Goal: Information Seeking & Learning: Learn about a topic

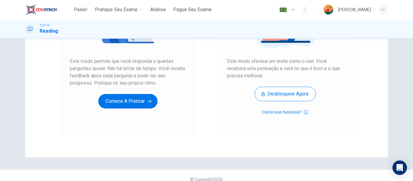
scroll to position [111, 0]
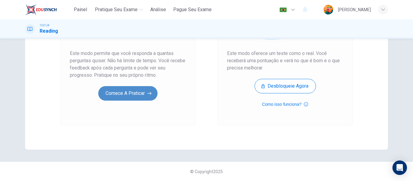
click at [137, 93] on button "Comece a praticar" at bounding box center [127, 93] width 59 height 15
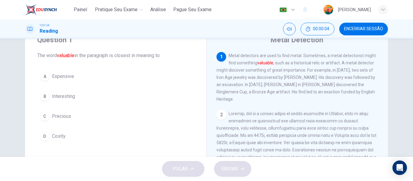
scroll to position [22, 0]
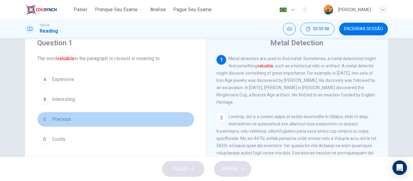
click at [40, 122] on div "C" at bounding box center [45, 120] width 10 height 10
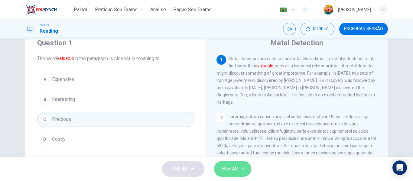
click at [237, 165] on span "ENVIAR" at bounding box center [229, 169] width 17 height 8
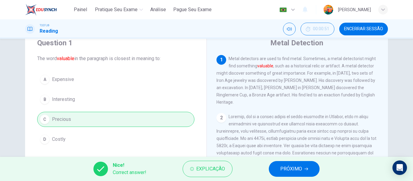
click at [299, 171] on span "PRÓXIMO" at bounding box center [291, 169] width 22 height 8
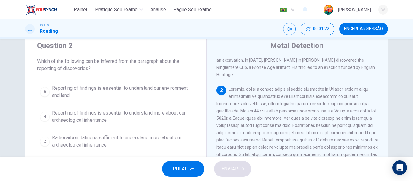
scroll to position [30, 0]
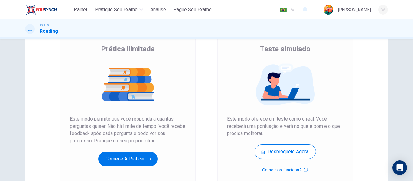
scroll to position [91, 0]
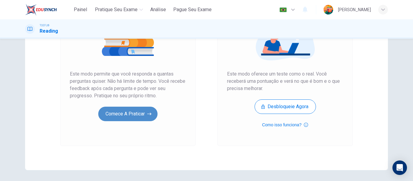
click at [127, 119] on button "Comece a praticar" at bounding box center [127, 114] width 59 height 15
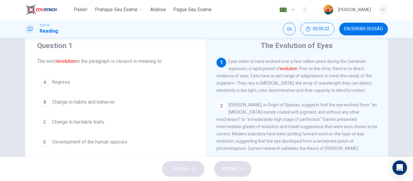
scroll to position [30, 0]
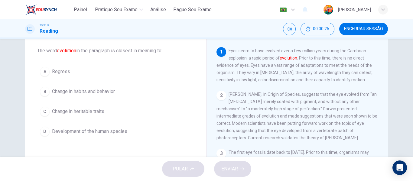
click at [111, 134] on span "Development of the human species" at bounding box center [89, 131] width 75 height 7
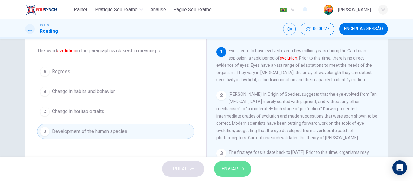
click at [236, 170] on span "ENVIAR" at bounding box center [229, 169] width 17 height 8
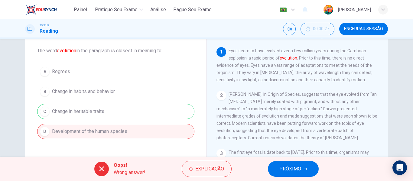
click at [85, 112] on div "A Regress B Change in habits and behavior C Change in heritable traits D Develo…" at bounding box center [115, 101] width 157 height 75
click at [300, 170] on span "PRÓXIMO" at bounding box center [290, 169] width 22 height 8
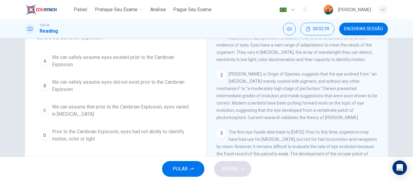
scroll to position [60, 0]
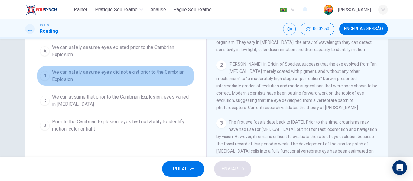
click at [134, 72] on span "We can safely assume eyes did not exist prior to the Cambrian Explosion" at bounding box center [122, 76] width 140 height 15
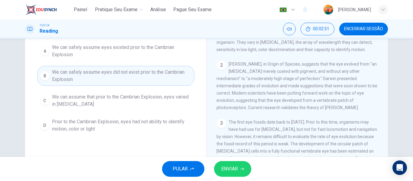
click at [243, 168] on icon "button" at bounding box center [242, 169] width 4 height 4
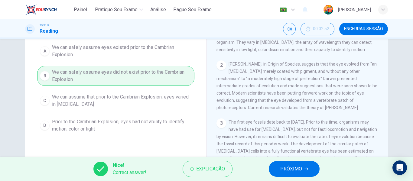
click at [297, 169] on span "PRÓXIMO" at bounding box center [291, 169] width 22 height 8
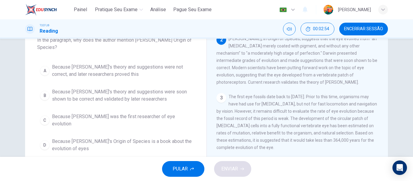
scroll to position [30, 0]
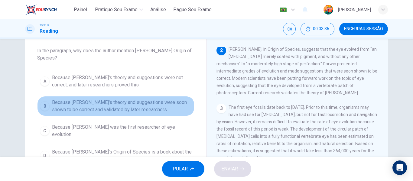
click at [107, 103] on span "Because Darwin's theory and suggestions were soon shown to be correct and valid…" at bounding box center [122, 106] width 140 height 15
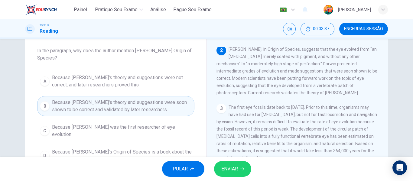
click at [234, 171] on span "ENVIAR" at bounding box center [229, 169] width 17 height 8
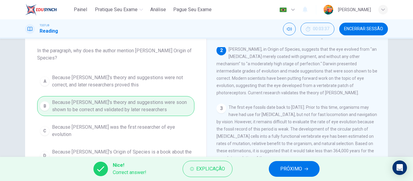
click at [297, 165] on span "PRÓXIMO" at bounding box center [291, 169] width 22 height 8
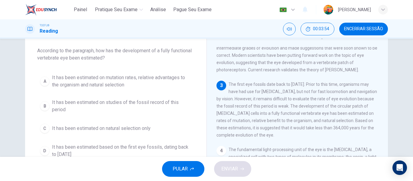
scroll to position [83, 0]
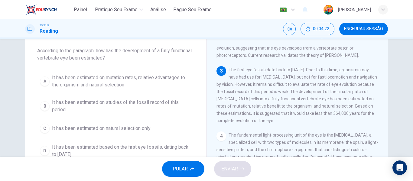
drag, startPoint x: 239, startPoint y: 111, endPoint x: 246, endPoint y: 123, distance: 13.3
click at [246, 123] on div "3 The first eye fossils date back to 540 million years ago. Prior to this time,…" at bounding box center [297, 95] width 162 height 58
click at [88, 83] on span "It has been estimated on mutation rates, relative advantages to the organism an…" at bounding box center [122, 81] width 140 height 15
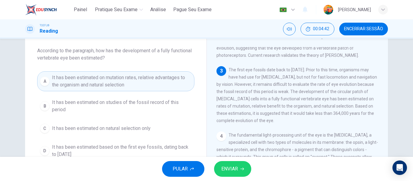
click at [242, 171] on button "ENVIAR" at bounding box center [232, 169] width 37 height 16
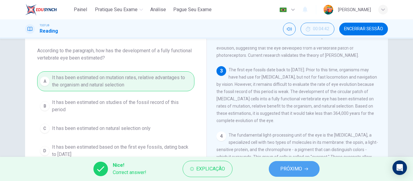
click at [288, 172] on span "PRÓXIMO" at bounding box center [291, 169] width 22 height 8
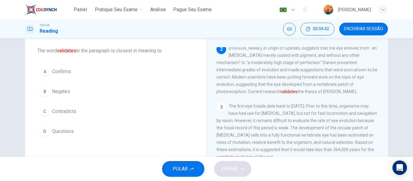
scroll to position [45, 0]
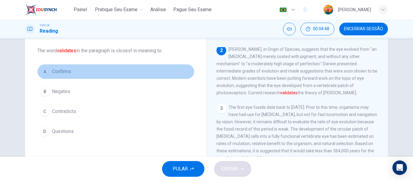
click at [47, 70] on div "A" at bounding box center [45, 72] width 10 height 10
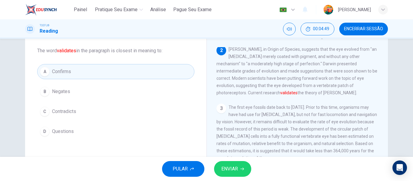
click at [242, 169] on icon "button" at bounding box center [242, 169] width 4 height 3
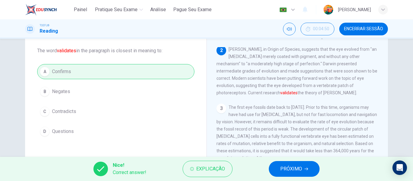
click at [298, 167] on span "PRÓXIMO" at bounding box center [291, 169] width 22 height 8
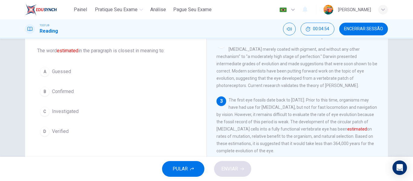
scroll to position [83, 0]
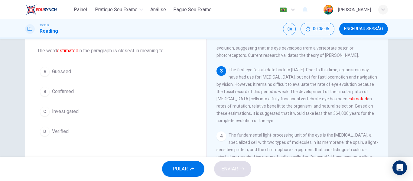
click at [68, 73] on span "Guessed" at bounding box center [61, 71] width 19 height 7
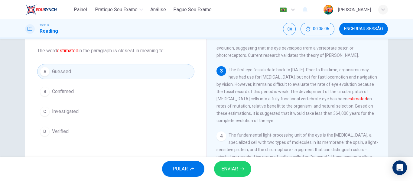
click at [235, 168] on span "ENVIAR" at bounding box center [229, 169] width 17 height 8
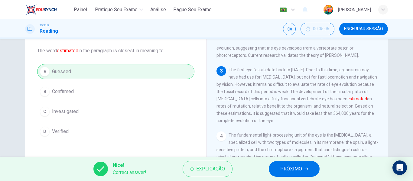
click at [287, 170] on span "PRÓXIMO" at bounding box center [291, 169] width 22 height 8
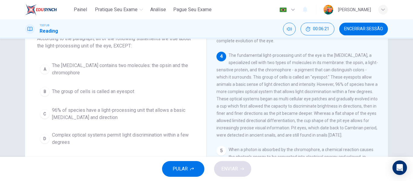
scroll to position [41, 0]
click at [77, 136] on span "Complex optical systems permit light discrimination within a few degrees" at bounding box center [122, 140] width 140 height 15
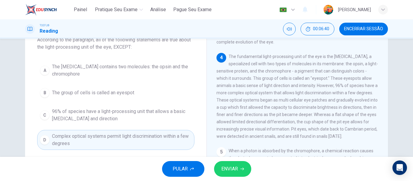
click at [246, 172] on button "ENVIAR" at bounding box center [232, 169] width 37 height 16
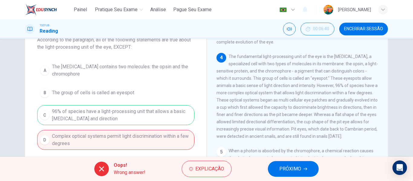
click at [308, 167] on button "PRÓXIMO" at bounding box center [293, 169] width 51 height 16
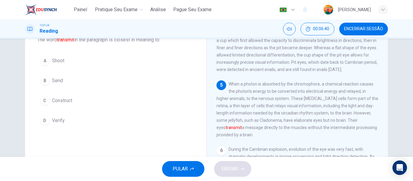
scroll to position [218, 0]
click at [55, 80] on span "Send" at bounding box center [57, 80] width 11 height 7
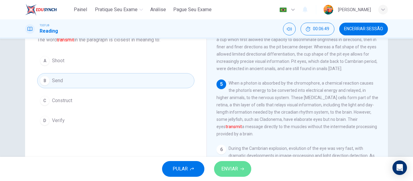
click at [232, 165] on span "ENVIAR" at bounding box center [229, 169] width 17 height 8
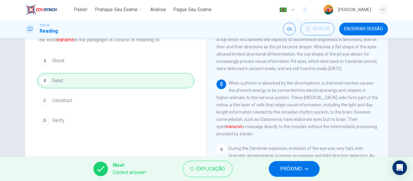
click at [310, 169] on button "PRÓXIMO" at bounding box center [294, 169] width 51 height 16
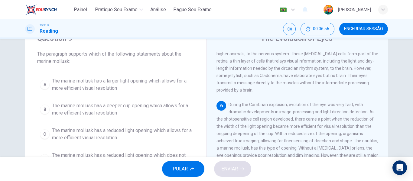
scroll to position [41, 0]
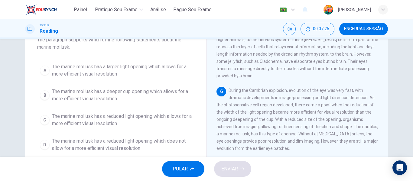
drag, startPoint x: 355, startPoint y: 122, endPoint x: 358, endPoint y: 125, distance: 3.6
click at [358, 125] on div "6 During the Cambrian explosion, evolution of the eye was very fast, with drama…" at bounding box center [297, 119] width 162 height 65
drag, startPoint x: 348, startPoint y: 124, endPoint x: 282, endPoint y: 134, distance: 66.6
click at [282, 134] on span "During the Cambrian explosion, evolution of the eye was very fast, with dramati…" at bounding box center [297, 119] width 162 height 63
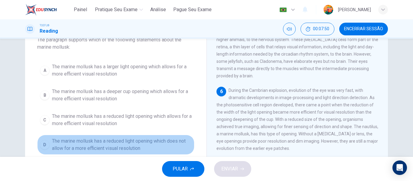
click at [140, 145] on span "The marine mollusk has a reduced light opening which does not allow for a more …" at bounding box center [122, 145] width 140 height 15
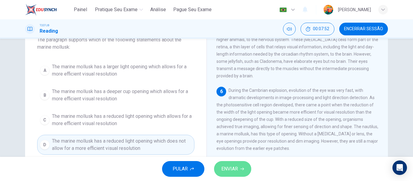
click at [234, 167] on span "ENVIAR" at bounding box center [229, 169] width 17 height 8
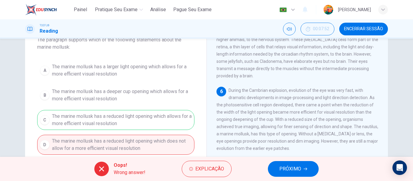
click at [305, 170] on icon "button" at bounding box center [306, 169] width 4 height 4
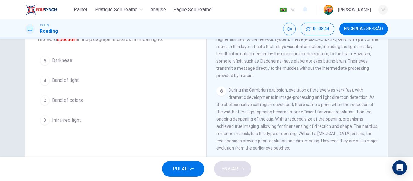
scroll to position [42, 0]
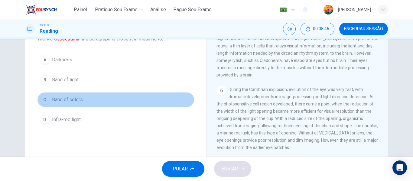
click at [71, 106] on button "C Band of colors" at bounding box center [115, 99] width 157 height 15
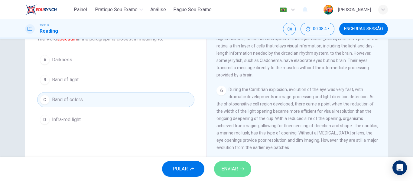
click at [237, 167] on span "ENVIAR" at bounding box center [229, 169] width 17 height 8
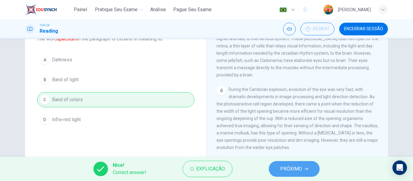
click at [302, 170] on span "PRÓXIMO" at bounding box center [291, 169] width 22 height 8
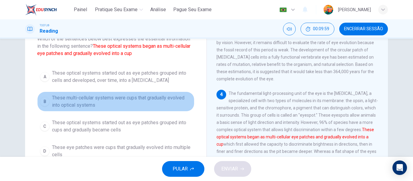
click at [91, 100] on span "These multi-cellular systems were cups that gradually evolved into optical syst…" at bounding box center [122, 101] width 140 height 15
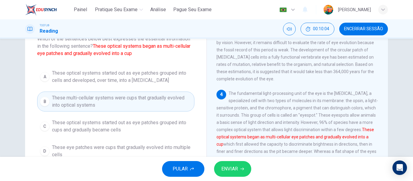
click at [243, 175] on button "ENVIAR" at bounding box center [232, 169] width 37 height 16
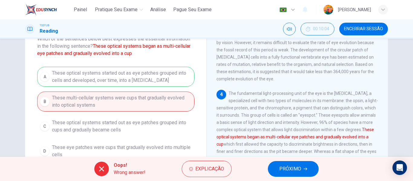
click at [288, 162] on button "PRÓXIMO" at bounding box center [293, 169] width 51 height 16
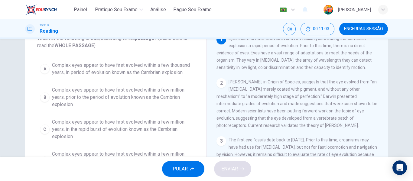
scroll to position [54, 0]
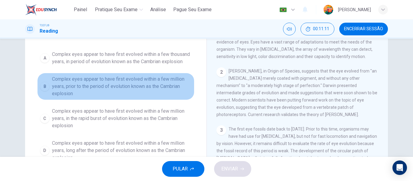
click at [100, 83] on span "Complex eyes appear to have first evolved within a few million years, prior to …" at bounding box center [122, 87] width 140 height 22
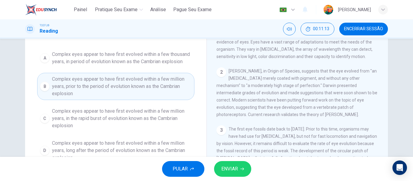
click at [243, 168] on icon "button" at bounding box center [242, 169] width 4 height 4
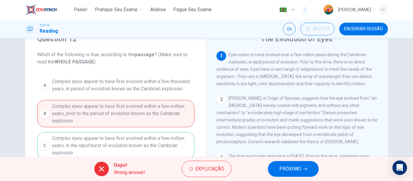
scroll to position [0, 0]
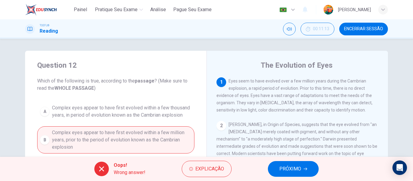
click at [281, 161] on div "Oops! Wrong answer! Explicação PRÓXIMO" at bounding box center [206, 169] width 413 height 24
click at [292, 174] on button "PRÓXIMO" at bounding box center [293, 169] width 51 height 16
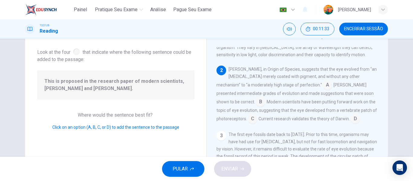
scroll to position [15, 0]
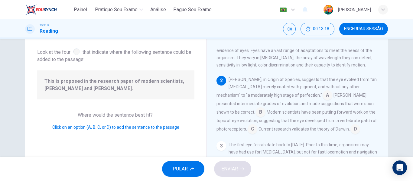
click at [257, 125] on input at bounding box center [253, 130] width 10 height 10
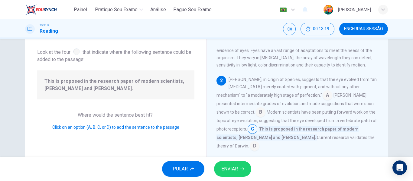
click at [224, 171] on span "ENVIAR" at bounding box center [229, 169] width 17 height 8
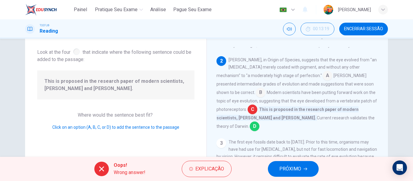
scroll to position [45, 0]
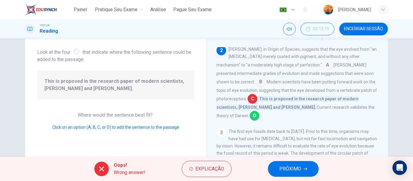
click at [294, 167] on span "PRÓXIMO" at bounding box center [290, 169] width 22 height 8
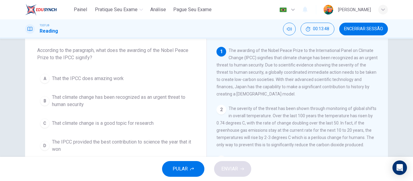
scroll to position [33, 0]
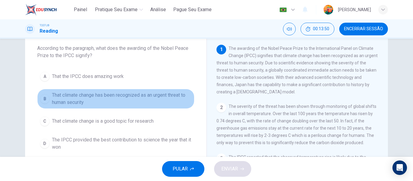
click at [123, 99] on span "That climate change has been recognized as an urgent threat to human security" at bounding box center [122, 99] width 140 height 15
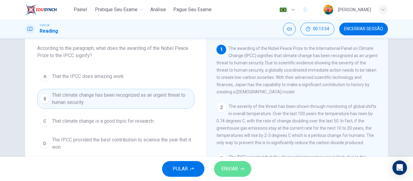
click at [241, 167] on icon "button" at bounding box center [242, 169] width 4 height 4
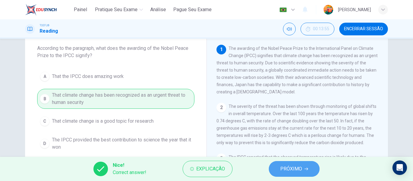
click at [286, 167] on span "PRÓXIMO" at bounding box center [291, 169] width 22 height 8
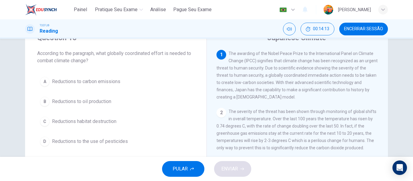
scroll to position [28, 0]
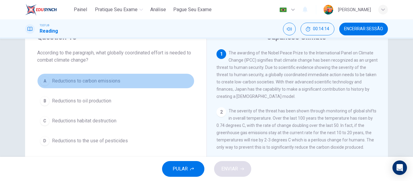
click at [102, 83] on span "Reductions to carbon emissions" at bounding box center [86, 80] width 68 height 7
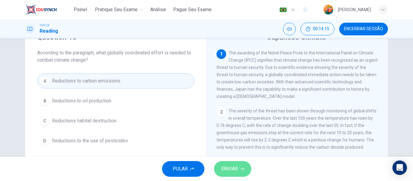
click at [245, 164] on button "ENVIAR" at bounding box center [232, 169] width 37 height 16
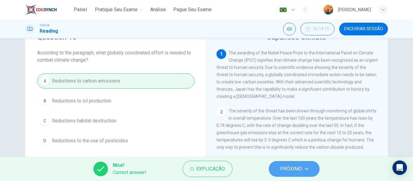
click at [291, 167] on span "PRÓXIMO" at bounding box center [291, 169] width 22 height 8
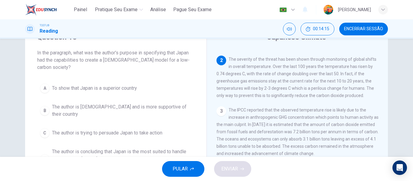
scroll to position [60, 0]
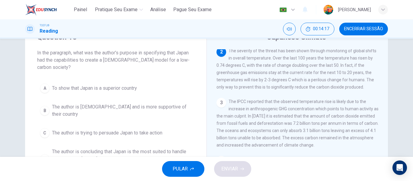
drag, startPoint x: 139, startPoint y: 59, endPoint x: 130, endPoint y: 52, distance: 11.3
click at [130, 52] on span "In the paragraph, what was the author's purpose in specifying that Japan had th…" at bounding box center [115, 60] width 157 height 22
drag, startPoint x: 130, startPoint y: 52, endPoint x: 147, endPoint y: 63, distance: 19.8
click at [147, 63] on span "In the paragraph, what was the author's purpose in specifying that Japan had th…" at bounding box center [115, 60] width 157 height 22
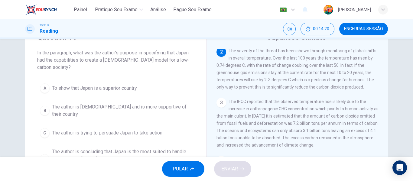
drag, startPoint x: 115, startPoint y: 58, endPoint x: 121, endPoint y: 62, distance: 7.4
click at [121, 62] on span "In the paragraph, what was the author's purpose in specifying that Japan had th…" at bounding box center [115, 60] width 157 height 22
drag, startPoint x: 121, startPoint y: 62, endPoint x: 106, endPoint y: 57, distance: 15.6
click at [106, 57] on span "In the paragraph, what was the author's purpose in specifying that Japan had th…" at bounding box center [115, 60] width 157 height 22
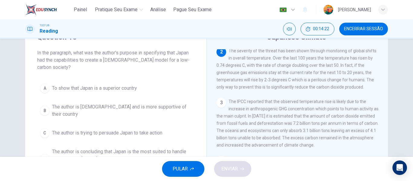
drag, startPoint x: 106, startPoint y: 57, endPoint x: 117, endPoint y: 62, distance: 11.4
click at [117, 62] on span "In the paragraph, what was the author's purpose in specifying that Japan had th…" at bounding box center [115, 60] width 157 height 22
click at [409, 66] on div "Question 16 In the paragraph, what was the author's purpose in specifying that …" at bounding box center [206, 98] width 413 height 118
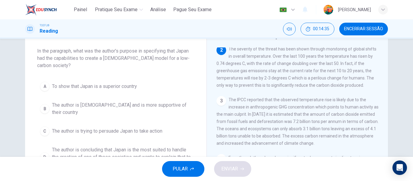
scroll to position [31, 0]
drag, startPoint x: 271, startPoint y: 90, endPoint x: 304, endPoint y: 88, distance: 33.6
click at [304, 87] on span "The severity of the threat has been shown through monitoring of global shifts i…" at bounding box center [296, 66] width 160 height 41
drag, startPoint x: 304, startPoint y: 88, endPoint x: 332, endPoint y: 89, distance: 27.8
click at [332, 87] on span "The severity of the threat has been shown through monitoring of global shifts i…" at bounding box center [296, 66] width 160 height 41
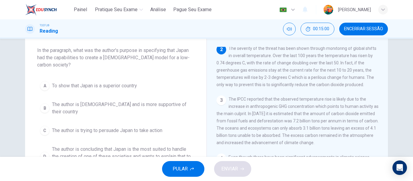
click at [332, 87] on span "The severity of the threat has been shown through monitoring of global shifts i…" at bounding box center [296, 66] width 160 height 41
drag, startPoint x: 330, startPoint y: 77, endPoint x: 332, endPoint y: 80, distance: 3.5
click at [332, 80] on div "2 The severity of the threat has been shown through monitoring of global shifts…" at bounding box center [297, 67] width 162 height 44
drag, startPoint x: 332, startPoint y: 80, endPoint x: 326, endPoint y: 70, distance: 11.8
click at [326, 70] on div "2 The severity of the threat has been shown through monitoring of global shifts…" at bounding box center [297, 67] width 162 height 44
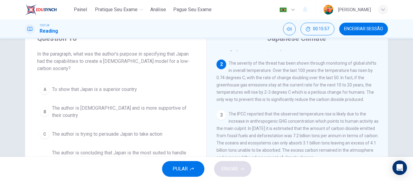
scroll to position [28, 0]
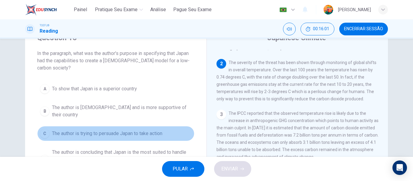
click at [154, 130] on span "The author is trying to persuade Japan to take action" at bounding box center [107, 133] width 110 height 7
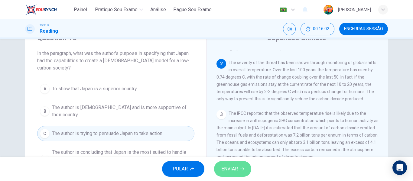
click at [248, 164] on button "ENVIAR" at bounding box center [232, 169] width 37 height 16
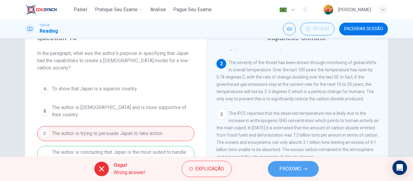
click at [294, 169] on span "PRÓXIMO" at bounding box center [290, 169] width 22 height 8
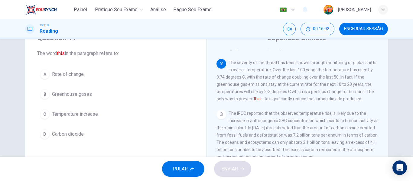
scroll to position [60, 0]
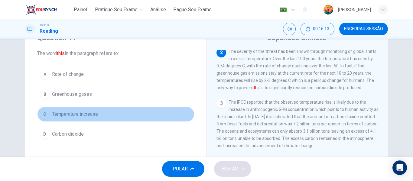
click at [70, 116] on span "Temperature increase" at bounding box center [75, 114] width 46 height 7
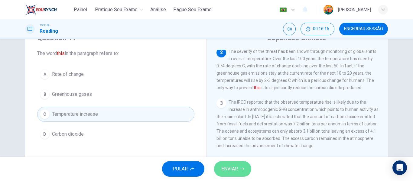
click at [236, 166] on span "ENVIAR" at bounding box center [229, 169] width 17 height 8
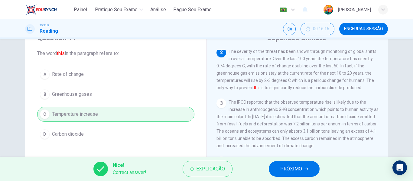
click at [283, 170] on span "PRÓXIMO" at bounding box center [291, 169] width 22 height 8
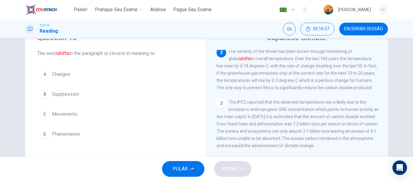
click at [68, 73] on span "Changes" at bounding box center [61, 74] width 18 height 7
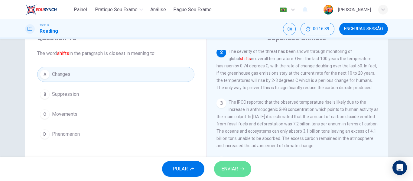
click at [228, 165] on span "ENVIAR" at bounding box center [229, 169] width 17 height 8
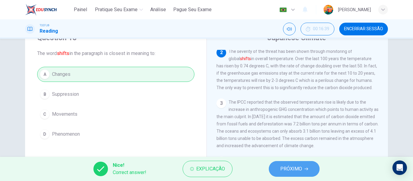
click at [287, 170] on span "PRÓXIMO" at bounding box center [291, 169] width 22 height 8
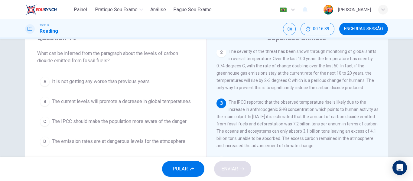
scroll to position [0, 0]
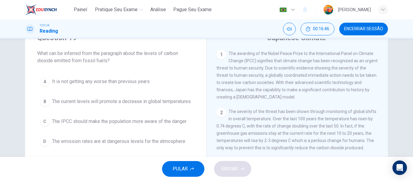
drag, startPoint x: 385, startPoint y: 85, endPoint x: 384, endPoint y: 96, distance: 11.5
click at [384, 96] on div "Japanese Climate 1 The awarding of the Nobel Peace Prize to the International P…" at bounding box center [296, 128] width 181 height 210
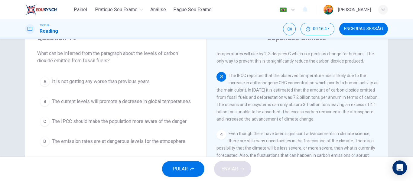
scroll to position [97, 0]
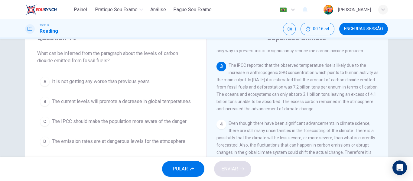
drag, startPoint x: 268, startPoint y: 77, endPoint x: 278, endPoint y: 84, distance: 12.2
click at [278, 84] on span "The IPCC reported that the observed temperature rise is likely due to the incre…" at bounding box center [297, 87] width 162 height 48
drag, startPoint x: 278, startPoint y: 84, endPoint x: 269, endPoint y: 68, distance: 17.7
click at [269, 68] on span "The IPCC reported that the observed temperature rise is likely due to the incre…" at bounding box center [297, 87] width 162 height 48
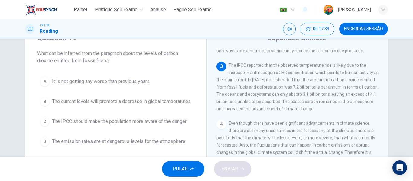
click at [150, 145] on span "The emission rates are at dangerous levels for the atmosphere" at bounding box center [118, 141] width 133 height 7
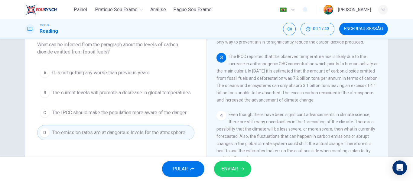
scroll to position [28, 0]
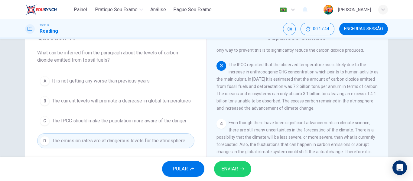
click at [235, 164] on button "ENVIAR" at bounding box center [232, 169] width 37 height 16
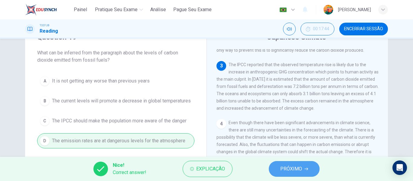
click at [287, 163] on button "PRÓXIMO" at bounding box center [294, 169] width 51 height 16
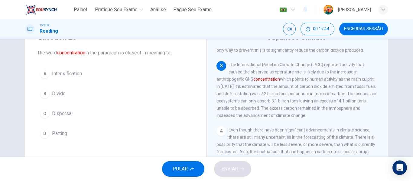
scroll to position [113, 0]
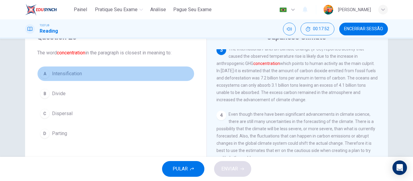
click at [69, 75] on span "Intensification" at bounding box center [67, 73] width 30 height 7
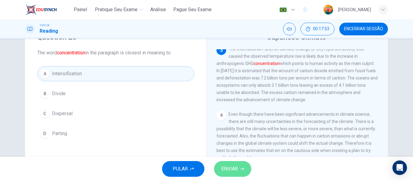
click at [234, 169] on span "ENVIAR" at bounding box center [229, 169] width 17 height 8
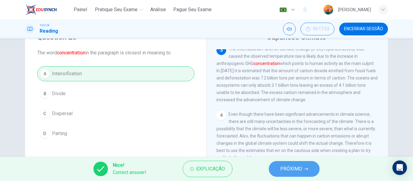
click at [278, 174] on button "PRÓXIMO" at bounding box center [294, 169] width 51 height 16
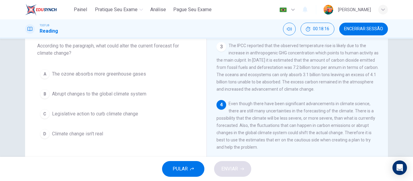
scroll to position [36, 0]
drag, startPoint x: 297, startPoint y: 107, endPoint x: 324, endPoint y: 107, distance: 27.8
click at [324, 107] on span "Even though there have been significant advancements in climate science, there …" at bounding box center [295, 125] width 159 height 48
drag, startPoint x: 324, startPoint y: 107, endPoint x: 323, endPoint y: 118, distance: 10.7
click at [323, 118] on div "4 Even though there have been significant advancements in climate science, ther…" at bounding box center [297, 124] width 162 height 51
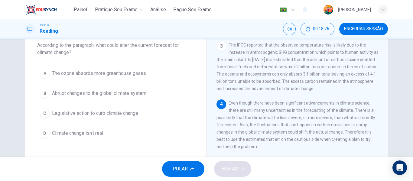
drag, startPoint x: 323, startPoint y: 118, endPoint x: 298, endPoint y: 114, distance: 24.7
click at [298, 114] on div "4 Even though there have been significant advancements in climate science, ther…" at bounding box center [297, 124] width 162 height 51
click at [298, 114] on span "Even though there have been significant advancements in climate science, there …" at bounding box center [295, 125] width 159 height 48
drag, startPoint x: 288, startPoint y: 114, endPoint x: 294, endPoint y: 119, distance: 7.6
click at [294, 119] on div "4 Even though there have been significant advancements in climate science, ther…" at bounding box center [297, 124] width 162 height 51
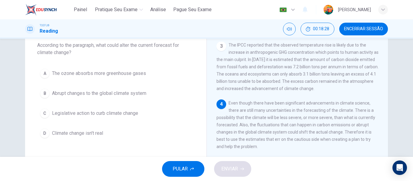
drag, startPoint x: 294, startPoint y: 119, endPoint x: 296, endPoint y: 123, distance: 4.5
click at [296, 123] on div "4 Even though there have been significant advancements in climate science, ther…" at bounding box center [297, 124] width 162 height 51
click at [296, 123] on span "Even though there have been significant advancements in climate science, there …" at bounding box center [295, 125] width 159 height 48
drag, startPoint x: 259, startPoint y: 116, endPoint x: 229, endPoint y: 123, distance: 31.7
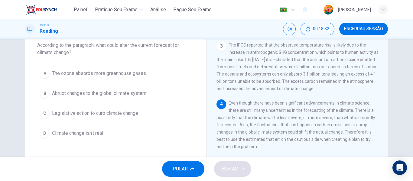
click at [229, 123] on span "Even though there have been significant advancements in climate science, there …" at bounding box center [295, 125] width 159 height 48
drag, startPoint x: 229, startPoint y: 123, endPoint x: 235, endPoint y: 124, distance: 6.7
click at [235, 124] on span "Even though there have been significant advancements in climate science, there …" at bounding box center [295, 125] width 159 height 48
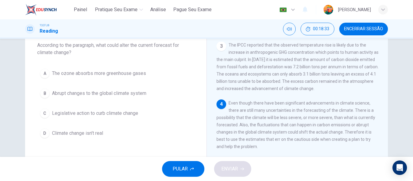
click at [235, 124] on span "Even though there have been significant advancements in climate science, there …" at bounding box center [295, 125] width 159 height 48
drag, startPoint x: 258, startPoint y: 99, endPoint x: 276, endPoint y: 125, distance: 31.8
click at [276, 125] on div "4 Even though there have been significant advancements in climate science, ther…" at bounding box center [297, 124] width 162 height 51
drag, startPoint x: 276, startPoint y: 125, endPoint x: 269, endPoint y: 111, distance: 15.5
click at [269, 111] on div "4 Even though there have been significant advancements in climate science, ther…" at bounding box center [297, 124] width 162 height 51
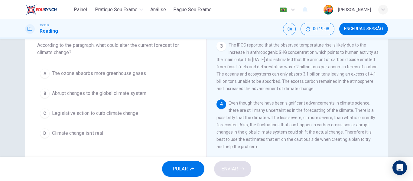
drag, startPoint x: 269, startPoint y: 111, endPoint x: 264, endPoint y: 103, distance: 10.0
click at [264, 103] on div "4 Even though there have been significant advancements in climate science, ther…" at bounding box center [297, 124] width 162 height 51
drag, startPoint x: 264, startPoint y: 103, endPoint x: 265, endPoint y: 106, distance: 3.3
click at [265, 106] on div "4 Even though there have been significant advancements in climate science, ther…" at bounding box center [297, 124] width 162 height 51
click at [265, 106] on span "Even though there have been significant advancements in climate science, there …" at bounding box center [295, 125] width 159 height 48
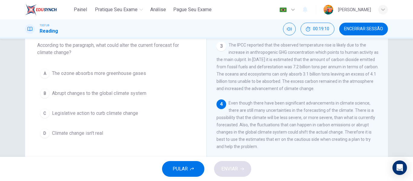
click at [265, 106] on span "Even though there have been significant advancements in climate science, there …" at bounding box center [295, 125] width 159 height 48
click at [273, 119] on div "4 Even though there have been significant advancements in climate science, ther…" at bounding box center [297, 124] width 162 height 51
drag, startPoint x: 273, startPoint y: 121, endPoint x: 274, endPoint y: 129, distance: 7.6
click at [274, 129] on span "Even though there have been significant advancements in climate science, there …" at bounding box center [295, 125] width 159 height 48
drag, startPoint x: 274, startPoint y: 135, endPoint x: 275, endPoint y: 139, distance: 4.9
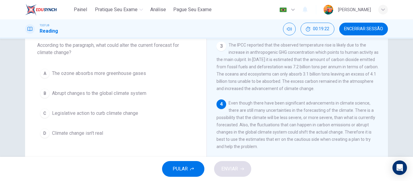
click at [275, 139] on div "4 Even though there have been significant advancements in climate science, ther…" at bounding box center [297, 124] width 162 height 51
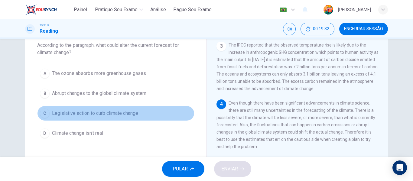
click at [121, 107] on button "C Legislative action to curb climate change" at bounding box center [115, 113] width 157 height 15
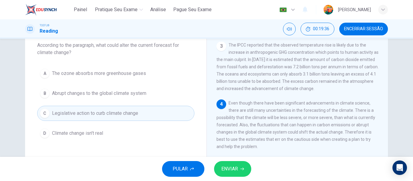
drag, startPoint x: 252, startPoint y: 108, endPoint x: 255, endPoint y: 112, distance: 5.0
click at [255, 112] on span "Even though there have been significant advancements in climate science, there …" at bounding box center [295, 125] width 159 height 48
click at [256, 114] on span "Even though there have been significant advancements in climate science, there …" at bounding box center [295, 125] width 159 height 48
click at [258, 115] on span "Even though there have been significant advancements in climate science, there …" at bounding box center [295, 125] width 159 height 48
drag, startPoint x: 258, startPoint y: 115, endPoint x: 260, endPoint y: 120, distance: 5.3
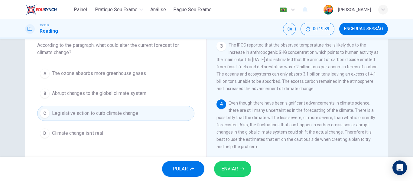
click at [260, 120] on span "Even though there have been significant advancements in climate science, there …" at bounding box center [295, 125] width 159 height 48
click at [260, 116] on span "Even though there have been significant advancements in climate science, there …" at bounding box center [295, 125] width 159 height 48
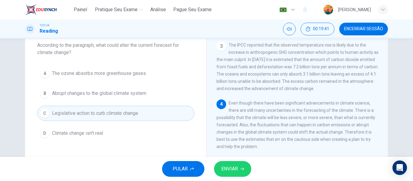
drag, startPoint x: 262, startPoint y: 121, endPoint x: 264, endPoint y: 125, distance: 4.1
click at [264, 125] on div "4 Even though there have been significant advancements in climate science, ther…" at bounding box center [297, 124] width 162 height 51
drag, startPoint x: 264, startPoint y: 125, endPoint x: 265, endPoint y: 128, distance: 3.9
click at [265, 128] on div "4 Even though there have been significant advancements in climate science, ther…" at bounding box center [297, 124] width 162 height 51
drag, startPoint x: 265, startPoint y: 128, endPoint x: 264, endPoint y: 121, distance: 7.7
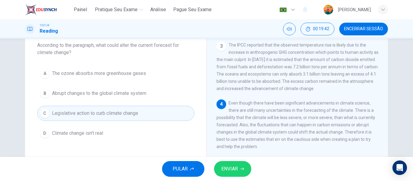
click at [264, 121] on span "Even though there have been significant advancements in climate science, there …" at bounding box center [295, 125] width 159 height 48
drag, startPoint x: 264, startPoint y: 121, endPoint x: 267, endPoint y: 128, distance: 7.8
click at [267, 128] on span "Even though there have been significant advancements in climate science, there …" at bounding box center [295, 125] width 159 height 48
drag, startPoint x: 267, startPoint y: 128, endPoint x: 266, endPoint y: 124, distance: 4.3
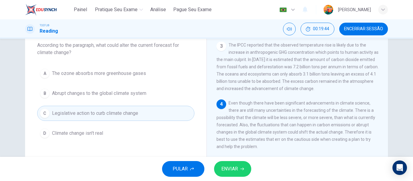
click at [266, 124] on span "Even though there have been significant advancements in climate science, there …" at bounding box center [295, 125] width 159 height 48
drag, startPoint x: 266, startPoint y: 124, endPoint x: 268, endPoint y: 128, distance: 5.1
click at [268, 128] on span "Even though there have been significant advancements in climate science, there …" at bounding box center [295, 125] width 159 height 48
drag, startPoint x: 268, startPoint y: 128, endPoint x: 271, endPoint y: 135, distance: 6.9
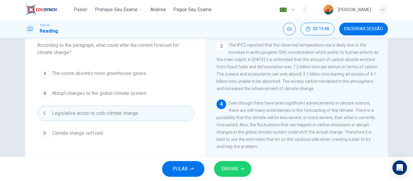
click at [271, 135] on span "Even though there have been significant advancements in climate science, there …" at bounding box center [295, 125] width 159 height 48
drag, startPoint x: 271, startPoint y: 135, endPoint x: 270, endPoint y: 128, distance: 6.7
click at [270, 128] on span "Even though there have been significant advancements in climate science, there …" at bounding box center [295, 125] width 159 height 48
click at [270, 130] on span "Even though there have been significant advancements in climate science, there …" at bounding box center [295, 125] width 159 height 48
drag, startPoint x: 270, startPoint y: 130, endPoint x: 271, endPoint y: 133, distance: 3.3
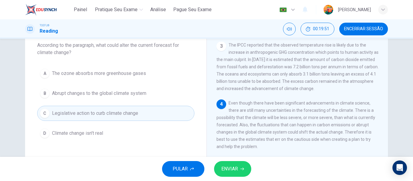
click at [271, 133] on div "4 Even though there have been significant advancements in climate science, ther…" at bounding box center [297, 124] width 162 height 51
click at [272, 136] on div "4 Even though there have been significant advancements in climate science, ther…" at bounding box center [297, 124] width 162 height 51
click at [224, 170] on span "ENVIAR" at bounding box center [229, 169] width 17 height 8
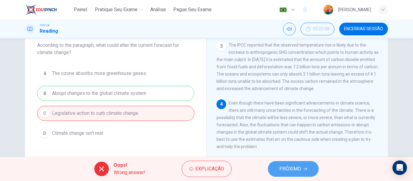
click at [300, 165] on span "PRÓXIMO" at bounding box center [290, 169] width 22 height 8
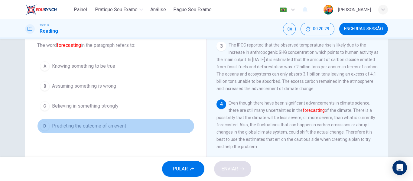
click at [119, 128] on span "Predicting the outcome of an event" at bounding box center [89, 125] width 74 height 7
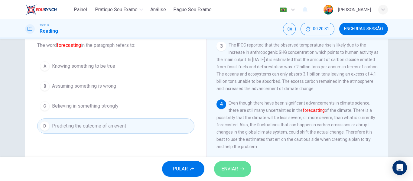
click at [229, 165] on span "ENVIAR" at bounding box center [229, 169] width 17 height 8
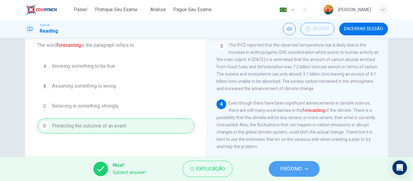
click at [301, 164] on button "PRÓXIMO" at bounding box center [294, 169] width 51 height 16
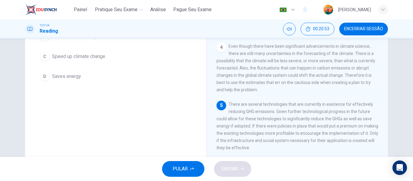
scroll to position [94, 0]
drag, startPoint x: 317, startPoint y: 108, endPoint x: 322, endPoint y: 118, distance: 10.7
click at [322, 118] on span "There are several technologies that are currently in existence for effectively …" at bounding box center [297, 125] width 162 height 48
drag, startPoint x: 322, startPoint y: 118, endPoint x: 268, endPoint y: 113, distance: 54.3
click at [268, 113] on div "5 There are several technologies that are currently in existence for effectivel…" at bounding box center [297, 124] width 162 height 51
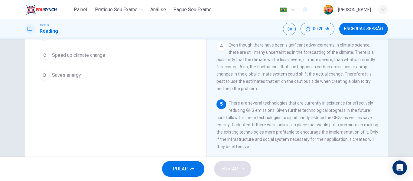
click at [270, 118] on span "There are several technologies that are currently in existence for effectively …" at bounding box center [297, 125] width 162 height 48
drag, startPoint x: 270, startPoint y: 118, endPoint x: 294, endPoint y: 123, distance: 24.2
click at [294, 123] on span "There are several technologies that are currently in existence for effectively …" at bounding box center [297, 125] width 162 height 48
drag, startPoint x: 294, startPoint y: 123, endPoint x: 289, endPoint y: 116, distance: 8.3
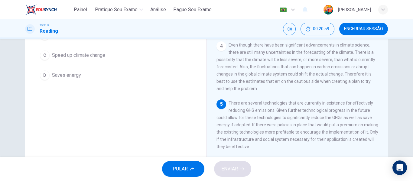
click at [289, 116] on span "There are several technologies that are currently in existence for effectively …" at bounding box center [297, 125] width 162 height 48
click at [295, 130] on span "There are several technologies that are currently in existence for effectively …" at bounding box center [297, 125] width 162 height 48
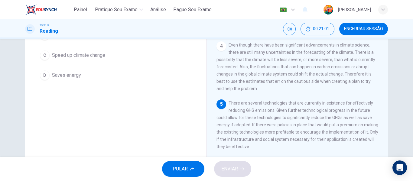
click at [282, 120] on div "5 There are several technologies that are currently in existence for effectivel…" at bounding box center [297, 124] width 162 height 51
drag, startPoint x: 282, startPoint y: 120, endPoint x: 287, endPoint y: 134, distance: 14.5
click at [287, 134] on div "5 There are several technologies that are currently in existence for effectivel…" at bounding box center [297, 124] width 162 height 51
click at [287, 134] on span "There are several technologies that are currently in existence for effectively …" at bounding box center [297, 125] width 162 height 48
drag, startPoint x: 287, startPoint y: 134, endPoint x: 279, endPoint y: 121, distance: 15.5
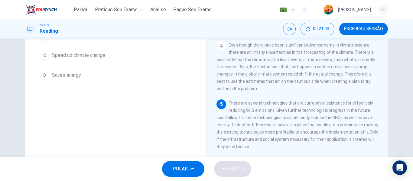
click at [279, 121] on div "5 There are several technologies that are currently in existence for effectivel…" at bounding box center [297, 124] width 162 height 51
drag, startPoint x: 280, startPoint y: 124, endPoint x: 284, endPoint y: 130, distance: 7.2
click at [284, 130] on span "There are several technologies that are currently in existence for effectively …" at bounding box center [297, 125] width 162 height 48
drag, startPoint x: 284, startPoint y: 130, endPoint x: 282, endPoint y: 123, distance: 7.3
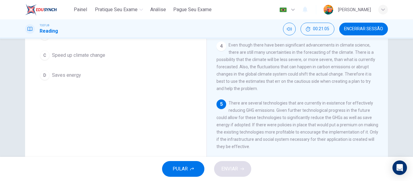
click at [282, 123] on span "There are several technologies that are currently in existence for effectively …" at bounding box center [297, 125] width 162 height 48
click at [281, 135] on div "5 There are several technologies that are currently in existence for effectivel…" at bounding box center [297, 124] width 162 height 51
drag, startPoint x: 280, startPoint y: 133, endPoint x: 282, endPoint y: 139, distance: 6.4
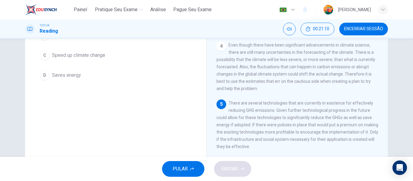
click at [282, 139] on span "There are several technologies that are currently in existence for effectively …" at bounding box center [297, 125] width 162 height 48
drag, startPoint x: 282, startPoint y: 139, endPoint x: 284, endPoint y: 143, distance: 4.1
click at [284, 143] on div "5 There are several technologies that are currently in existence for effectivel…" at bounding box center [297, 124] width 162 height 51
drag, startPoint x: 284, startPoint y: 143, endPoint x: 283, endPoint y: 138, distance: 4.6
click at [283, 138] on div "5 There are several technologies that are currently in existence for effectivel…" at bounding box center [297, 124] width 162 height 51
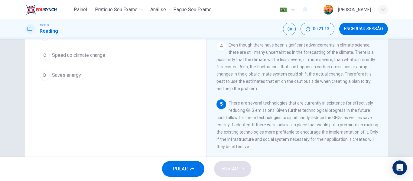
drag, startPoint x: 283, startPoint y: 138, endPoint x: 286, endPoint y: 146, distance: 7.7
click at [286, 146] on div "5 There are several technologies that are currently in existence for effectivel…" at bounding box center [297, 124] width 162 height 51
drag, startPoint x: 381, startPoint y: 119, endPoint x: 381, endPoint y: 113, distance: 5.7
click at [381, 113] on div "1 The awarding of the Nobel Peace Prize to the International Panel on Climate C…" at bounding box center [301, 71] width 170 height 174
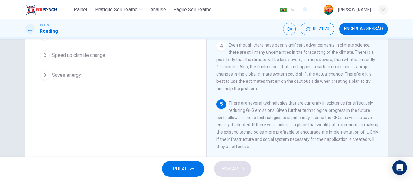
click at [382, 113] on div "1 The awarding of the Nobel Peace Prize to the International Panel on Climate C…" at bounding box center [301, 71] width 170 height 174
drag, startPoint x: 382, startPoint y: 113, endPoint x: 382, endPoint y: 117, distance: 4.2
click at [382, 117] on div "1 The awarding of the Nobel Peace Prize to the International Panel on Climate C…" at bounding box center [301, 71] width 170 height 174
click at [381, 119] on div "1 The awarding of the Nobel Peace Prize to the International Panel on Climate C…" at bounding box center [301, 71] width 170 height 174
click at [381, 118] on div "1 The awarding of the Nobel Peace Prize to the International Panel on Climate C…" at bounding box center [301, 71] width 170 height 174
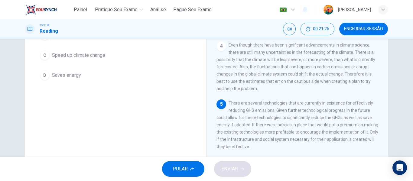
click at [380, 116] on div "1 The awarding of the Nobel Peace Prize to the International Panel on Climate C…" at bounding box center [301, 71] width 170 height 174
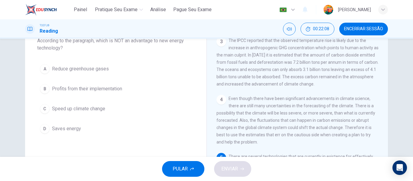
scroll to position [35, 0]
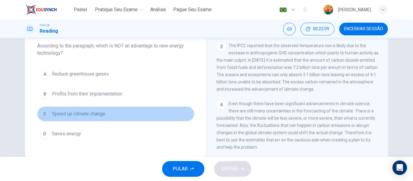
click at [66, 108] on button "C Speed up climate change" at bounding box center [115, 113] width 157 height 15
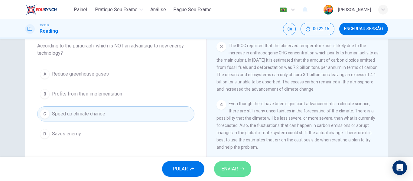
click at [237, 169] on span "ENVIAR" at bounding box center [229, 169] width 17 height 8
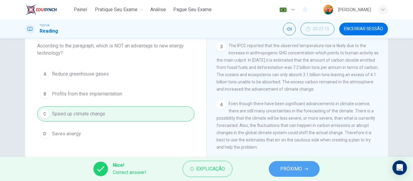
click at [294, 172] on span "PRÓXIMO" at bounding box center [291, 169] width 22 height 8
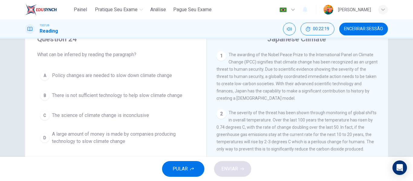
scroll to position [27, 0]
drag, startPoint x: 381, startPoint y: 63, endPoint x: 382, endPoint y: 67, distance: 3.7
click at [382, 67] on div "1 The awarding of the Nobel Peace Prize to the International Panel on Climate C…" at bounding box center [301, 137] width 170 height 174
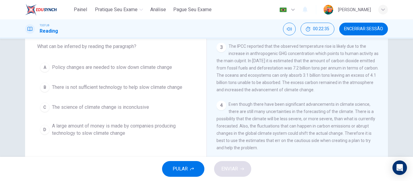
scroll to position [34, 0]
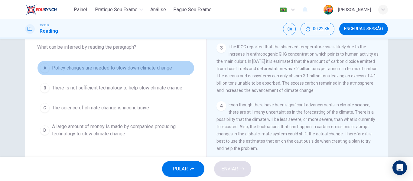
click at [140, 69] on span "Policy changes are needed to slow down climate change" at bounding box center [112, 67] width 120 height 7
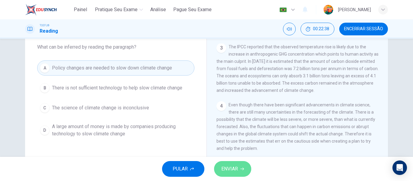
click at [232, 167] on span "ENVIAR" at bounding box center [229, 169] width 17 height 8
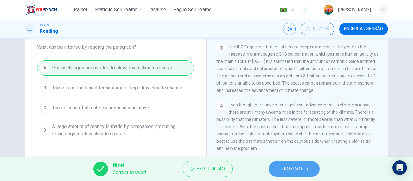
click at [294, 167] on span "PRÓXIMO" at bounding box center [291, 169] width 22 height 8
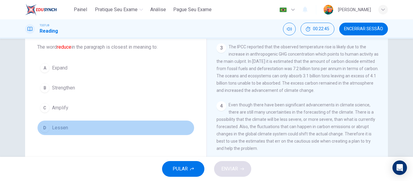
click at [56, 124] on button "D Lessen" at bounding box center [115, 127] width 157 height 15
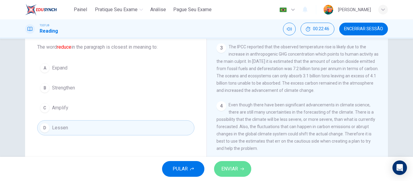
click at [234, 172] on span "ENVIAR" at bounding box center [229, 169] width 17 height 8
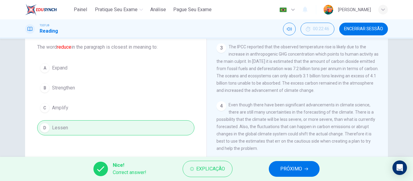
click at [323, 163] on div "Nice! Correct answer! Explicação PRÓXIMO" at bounding box center [206, 169] width 413 height 24
click at [293, 170] on span "PRÓXIMO" at bounding box center [291, 169] width 22 height 8
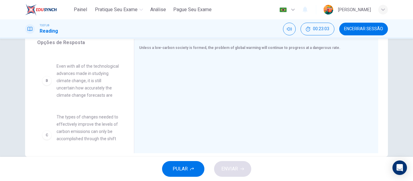
scroll to position [39, 0]
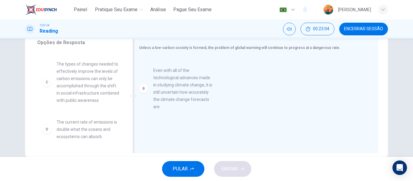
drag, startPoint x: 83, startPoint y: 75, endPoint x: 186, endPoint y: 82, distance: 102.7
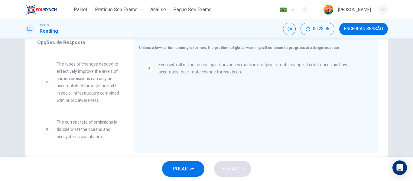
click at [128, 78] on div "Opções de Resposta A Global temperatures will increase by 2-3 degrees C if the …" at bounding box center [206, 97] width 363 height 117
drag, startPoint x: 128, startPoint y: 78, endPoint x: 123, endPoint y: 44, distance: 34.5
click at [123, 44] on div "Opções de Resposta A Global temperatures will increase by 2-3 degrees C if the …" at bounding box center [79, 97] width 109 height 117
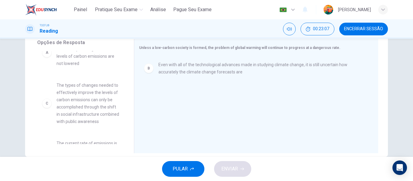
scroll to position [0, 0]
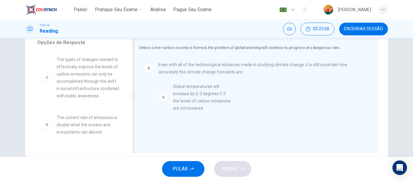
drag, startPoint x: 48, startPoint y: 83, endPoint x: 171, endPoint y: 110, distance: 125.4
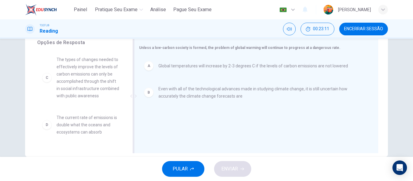
click at [133, 72] on div at bounding box center [134, 96] width 2 height 114
drag, startPoint x: 128, startPoint y: 71, endPoint x: 128, endPoint y: 80, distance: 8.2
click at [128, 80] on div "Opções de Resposta C The types of changes needed to effectively improve the lev…" at bounding box center [79, 97] width 109 height 117
drag, startPoint x: 128, startPoint y: 80, endPoint x: 127, endPoint y: 88, distance: 8.2
click at [127, 88] on div "Opções de Resposta C The types of changes needed to effectively improve the lev…" at bounding box center [79, 97] width 109 height 117
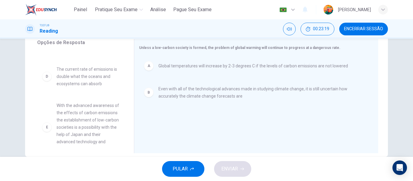
scroll to position [50, 0]
click at [128, 112] on div "Opções de Resposta C The types of changes needed to effectively improve the lev…" at bounding box center [79, 97] width 109 height 117
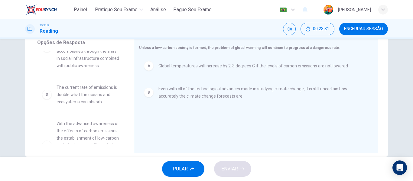
scroll to position [31, 0]
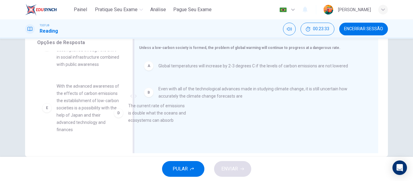
drag, startPoint x: 77, startPoint y: 96, endPoint x: 185, endPoint y: 117, distance: 109.9
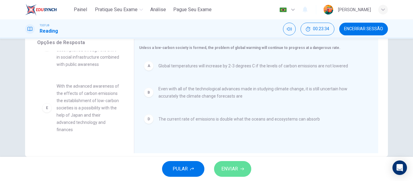
click at [239, 162] on button "ENVIAR" at bounding box center [232, 169] width 37 height 16
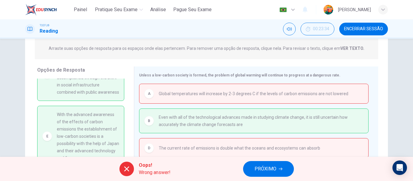
scroll to position [116, 0]
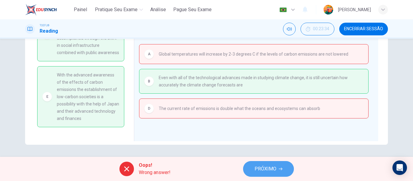
click at [270, 165] on span "PRÓXIMO" at bounding box center [266, 169] width 22 height 8
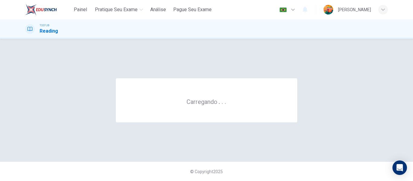
scroll to position [0, 0]
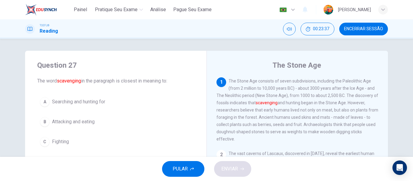
drag, startPoint x: 279, startPoint y: 105, endPoint x: 272, endPoint y: 105, distance: 7.3
click at [272, 105] on font "scavenging" at bounding box center [267, 102] width 22 height 5
click at [294, 103] on span "The Stone Age consists of seven subdivisions, including the Paleolithic Age (fr…" at bounding box center [297, 110] width 162 height 63
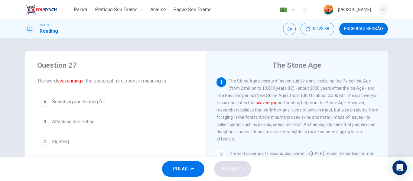
click at [294, 103] on span "The Stone Age consists of seven subdivisions, including the Paleolithic Age (fr…" at bounding box center [297, 110] width 162 height 63
click at [278, 104] on font "scavenging" at bounding box center [267, 102] width 22 height 5
click at [373, 31] on button "Encerrar Sessão" at bounding box center [363, 29] width 49 height 13
